Goal: Navigation & Orientation: Find specific page/section

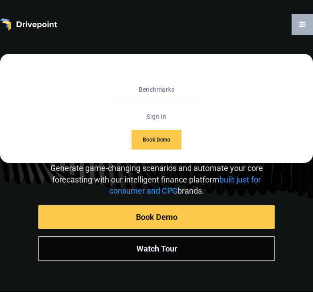
click at [158, 74] on link "Customers" at bounding box center [156, 72] width 36 height 18
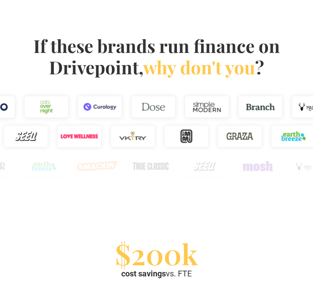
scroll to position [499, 0]
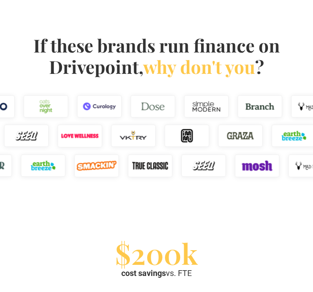
click at [76, 111] on div at bounding box center [99, 107] width 313 height 30
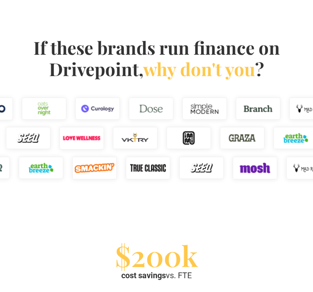
scroll to position [494, 0]
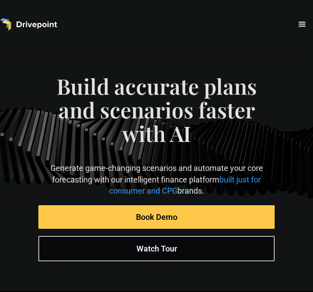
click at [287, 34] on div "Customers Benchmarks Sign In Book Demo" at bounding box center [156, 24] width 313 height 21
click at [295, 28] on div "menu" at bounding box center [301, 24] width 21 height 21
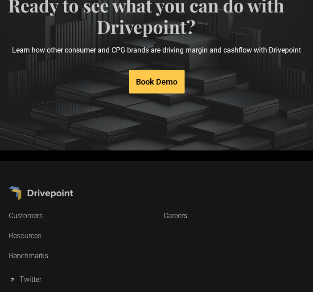
scroll to position [4745, 0]
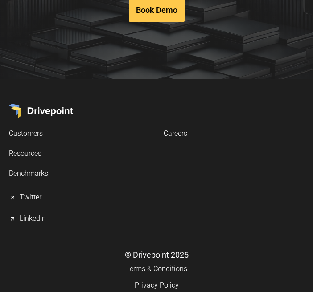
click at [32, 214] on div "LinkedIn" at bounding box center [33, 219] width 26 height 11
